Goal: Check status: Check status

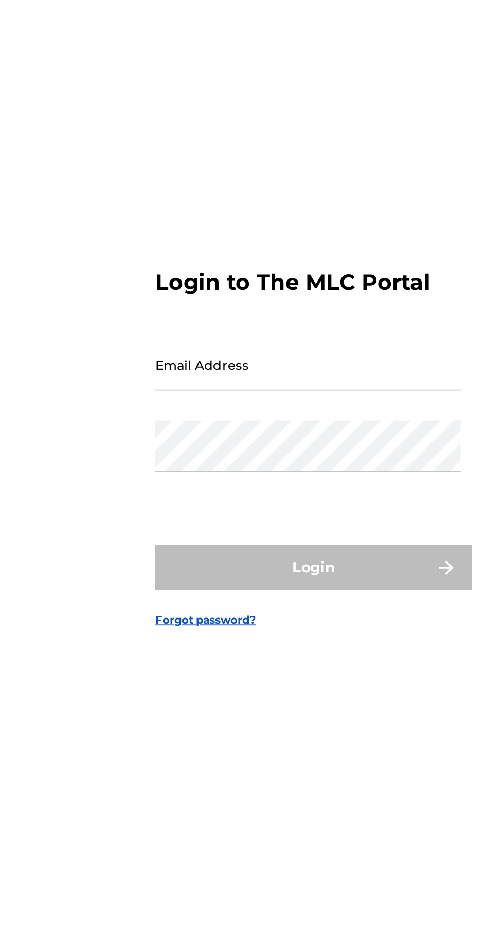
click at [232, 454] on input "Email Address" at bounding box center [249, 439] width 174 height 29
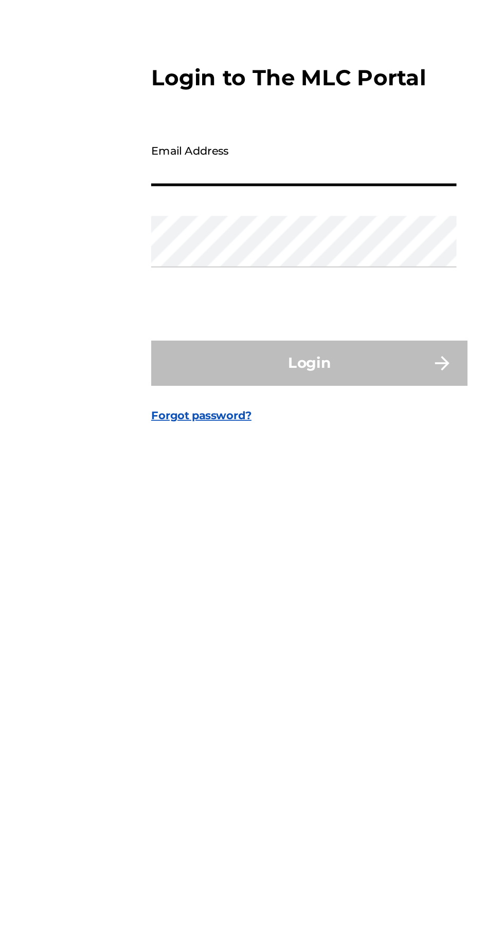
type input "[EMAIL_ADDRESS][DOMAIN_NAME]"
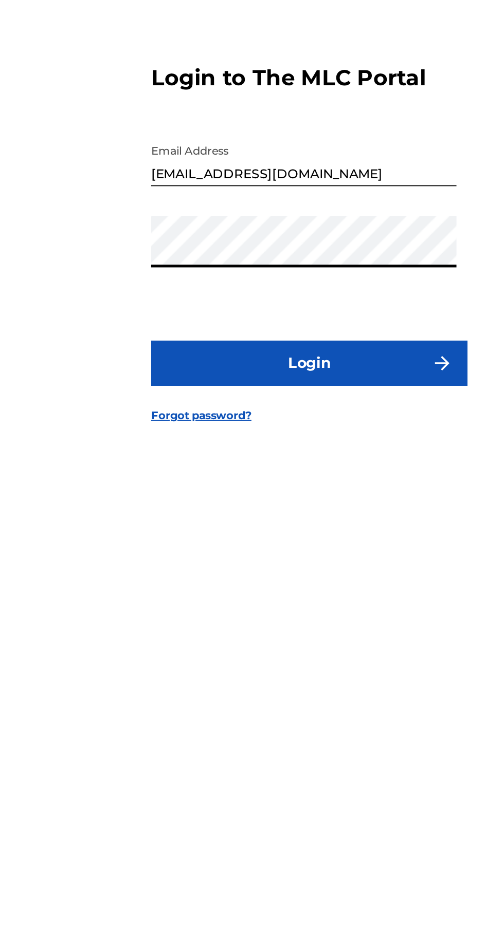
click at [298, 567] on button "Login" at bounding box center [252, 555] width 180 height 26
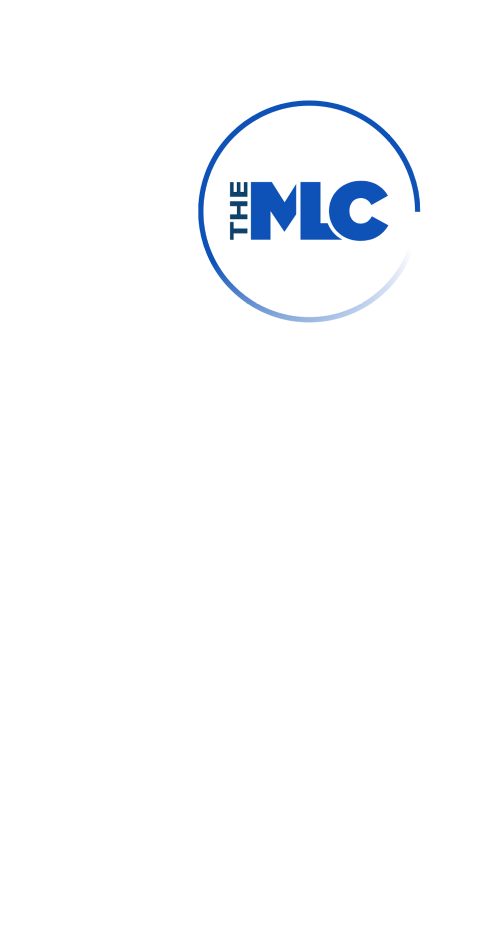
scroll to position [5, 0]
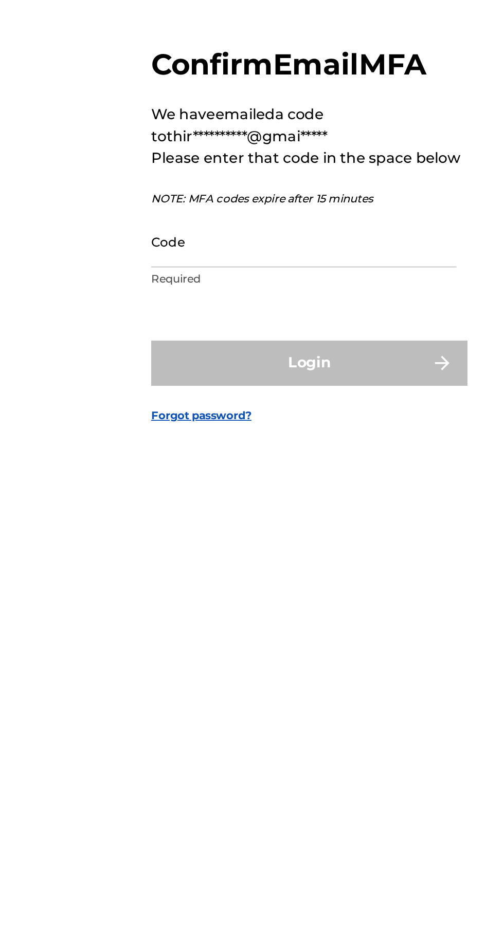
click at [251, 500] on input "Code" at bounding box center [249, 485] width 174 height 29
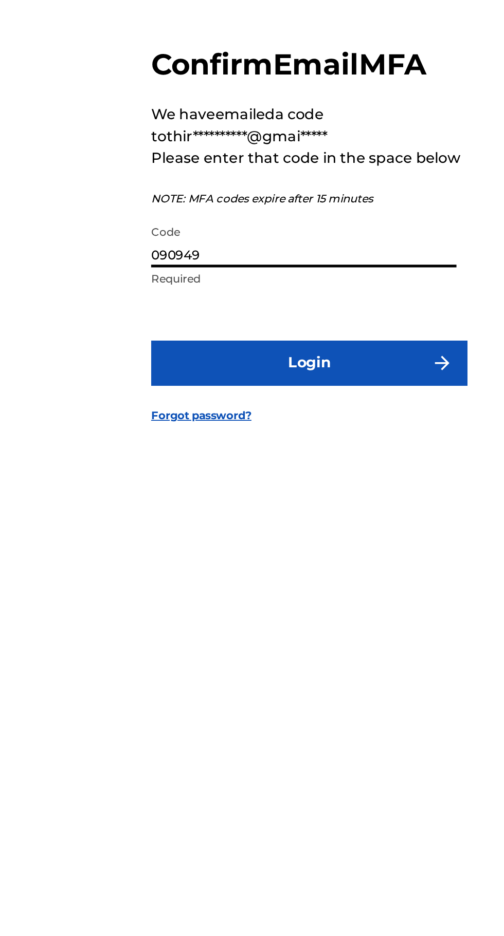
type input "090949"
click at [284, 567] on button "Login" at bounding box center [252, 555] width 180 height 26
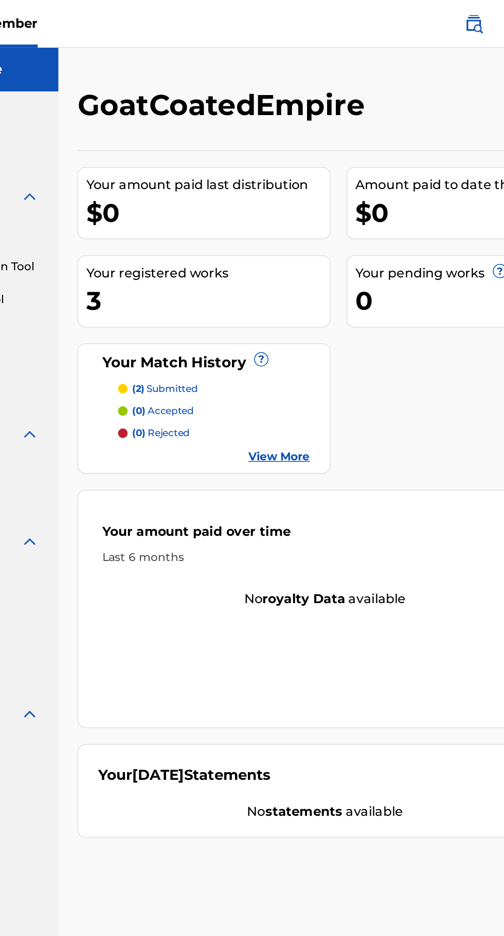
click at [289, 232] on span "?" at bounding box center [290, 232] width 8 height 8
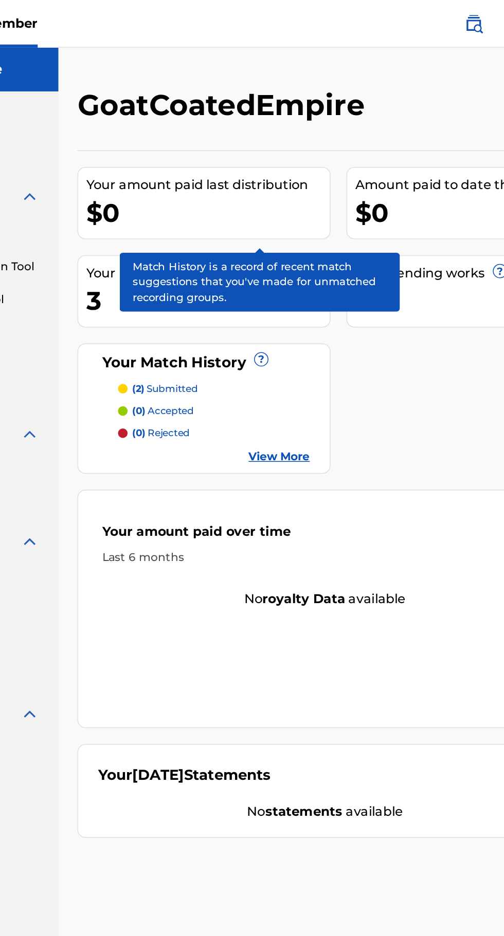
click at [289, 232] on span "?" at bounding box center [290, 232] width 8 height 8
click at [289, 231] on span "?" at bounding box center [290, 232] width 8 height 8
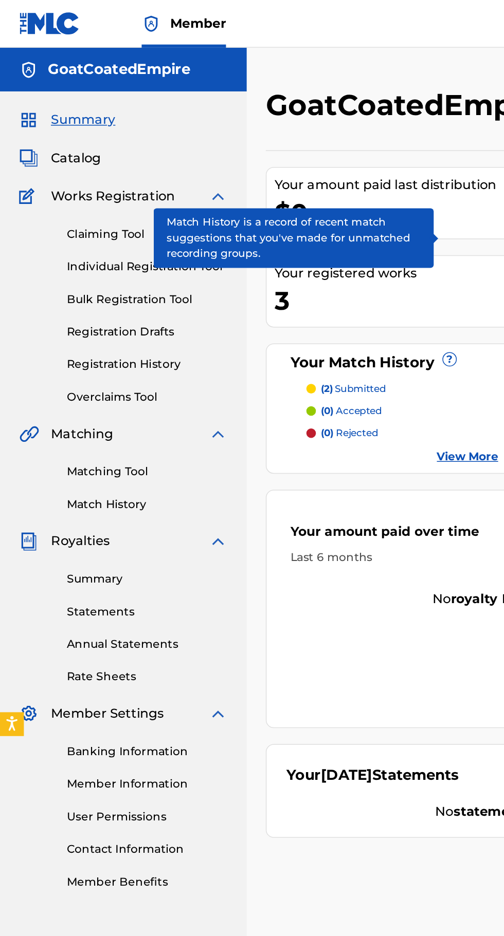
click at [69, 235] on link "Registration History" at bounding box center [95, 235] width 104 height 11
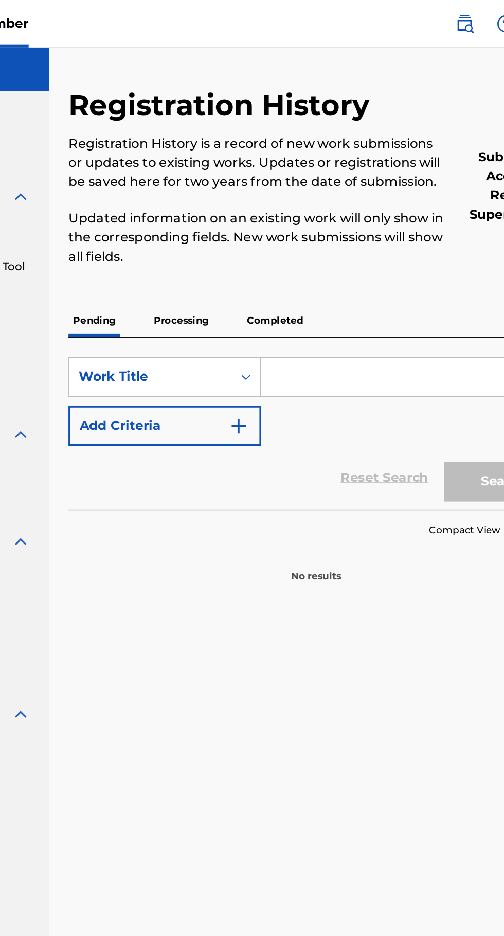
click at [249, 205] on p "Processing" at bounding box center [245, 207] width 42 height 22
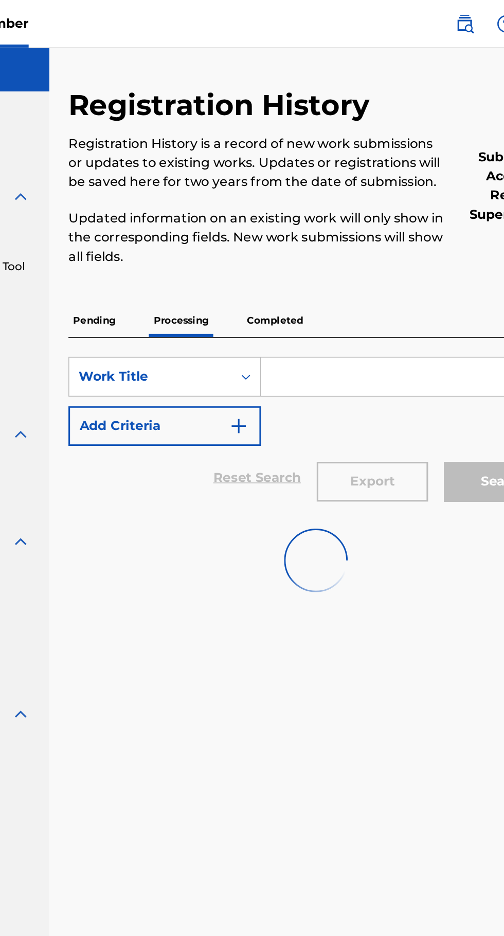
click at [315, 205] on p "Completed" at bounding box center [305, 207] width 43 height 22
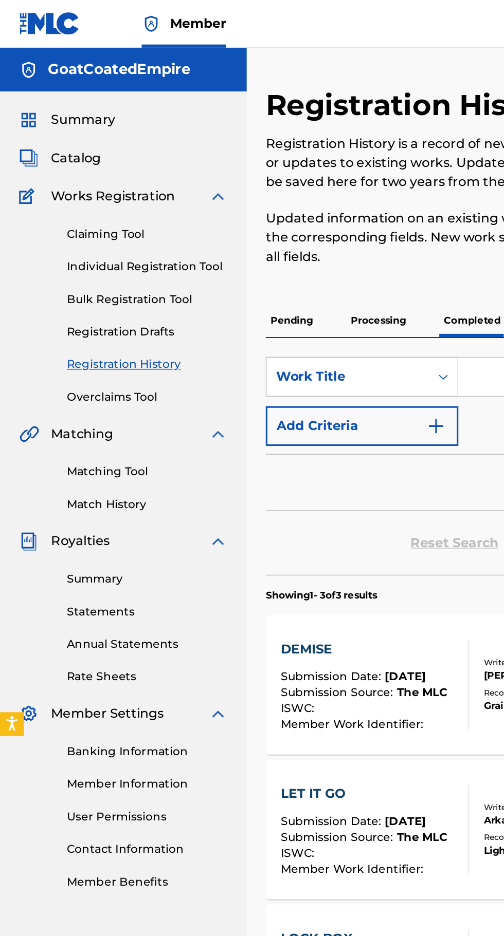
click at [71, 326] on link "Match History" at bounding box center [95, 326] width 104 height 11
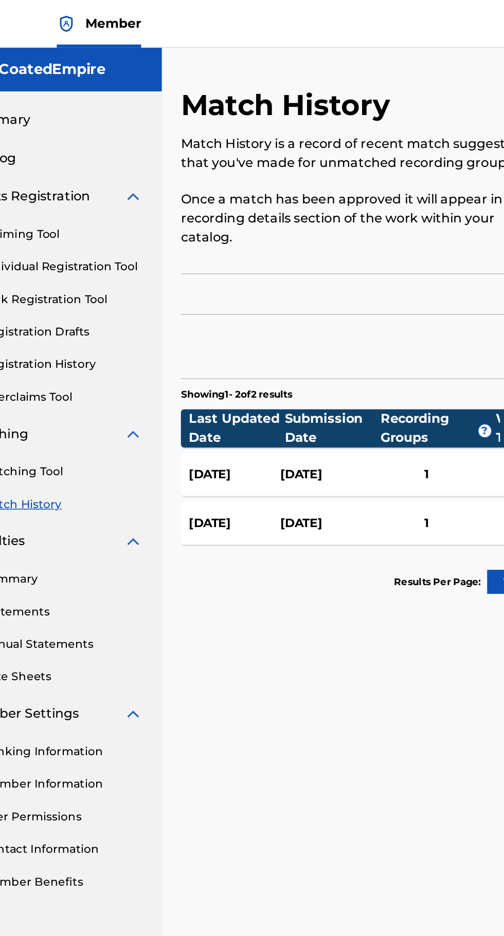
click at [254, 301] on div "[DATE]" at bounding box center [265, 307] width 59 height 12
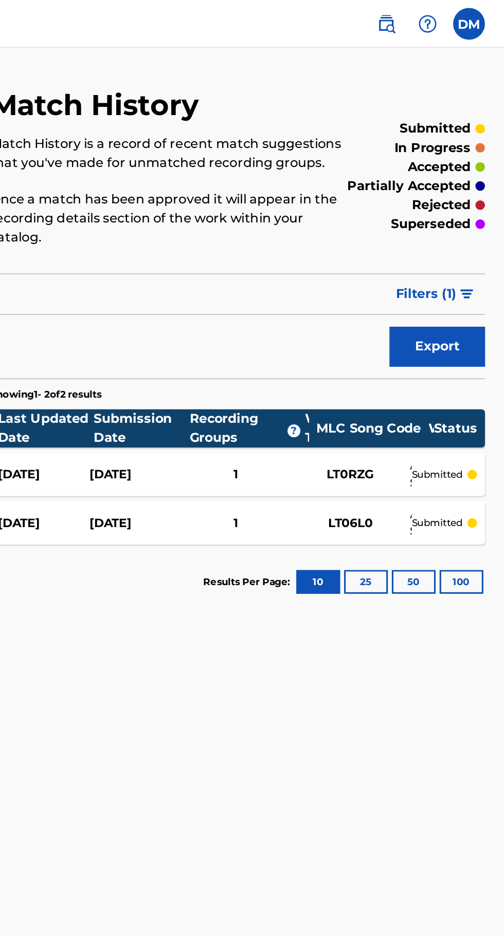
click at [477, 12] on label at bounding box center [481, 15] width 21 height 21
click at [481, 15] on input "DM [PERSON_NAME] Blessing Moyo [EMAIL_ADDRESS][DOMAIN_NAME] Notification Prefer…" at bounding box center [481, 15] width 0 height 0
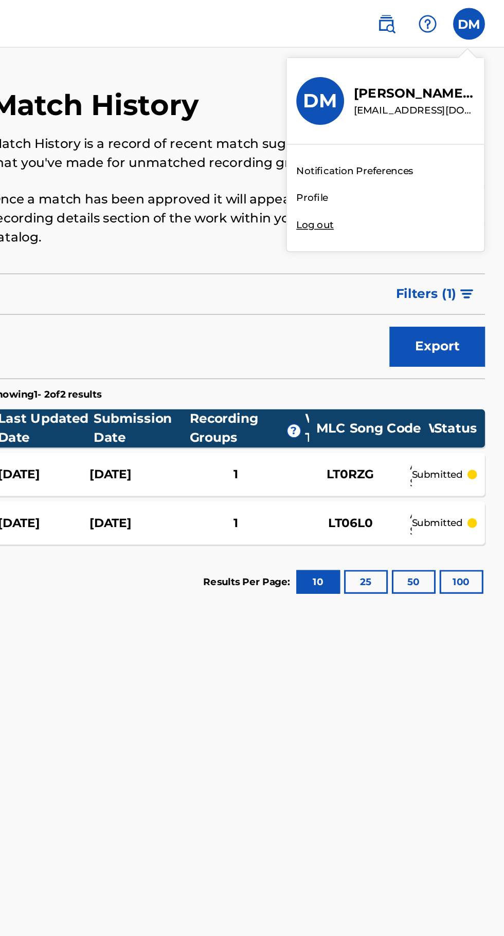
click at [387, 143] on div "Member DM DM [PERSON_NAME] Blessing Moyo [EMAIL_ADDRESS][DOMAIN_NAME] Notificat…" at bounding box center [252, 468] width 504 height 936
